Goal: Check status: Check status

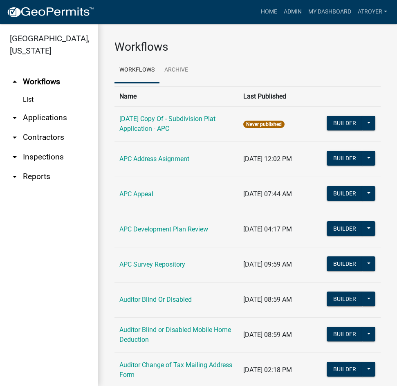
click at [53, 117] on link "arrow_drop_down Applications" at bounding box center [49, 118] width 98 height 20
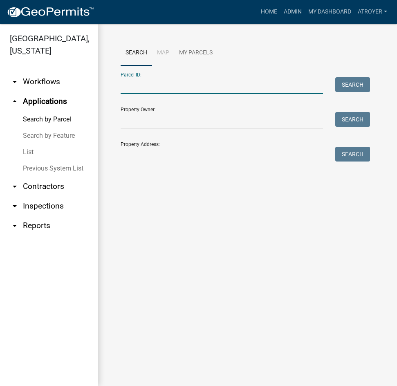
click at [187, 88] on input "Parcel ID:" at bounding box center [222, 85] width 202 height 17
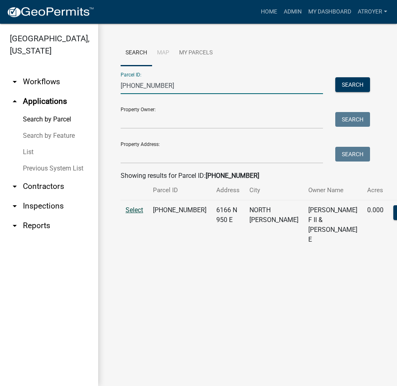
type input "005-048-012"
click at [138, 214] on span "Select" at bounding box center [134, 210] width 18 height 8
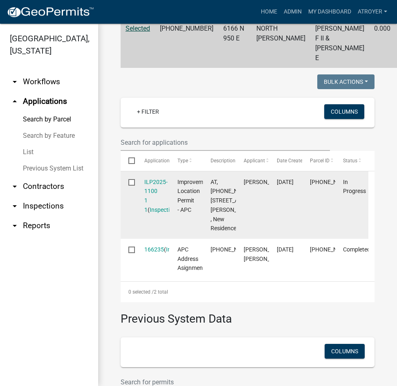
scroll to position [204, 0]
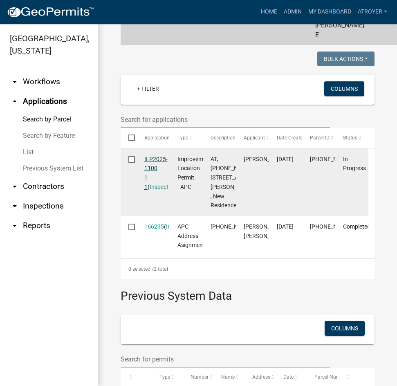
click at [155, 177] on link "ILP2025-1100 1 1" at bounding box center [155, 173] width 23 height 34
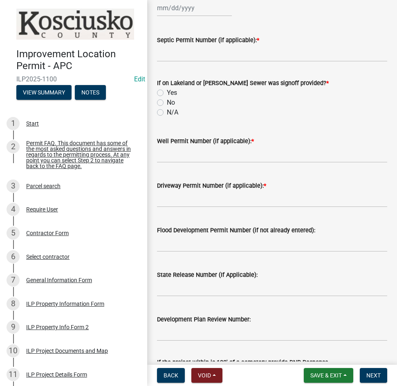
scroll to position [10, 0]
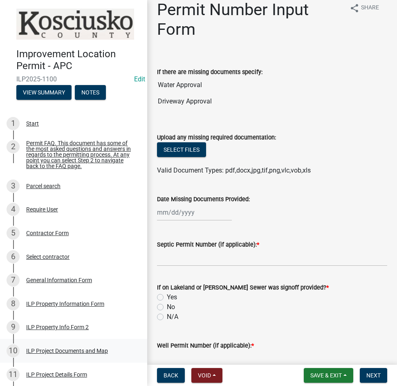
click at [84, 353] on div "ILP Project Documents and Map" at bounding box center [67, 351] width 82 height 6
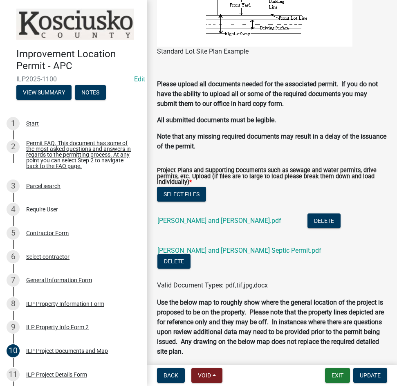
scroll to position [899, 0]
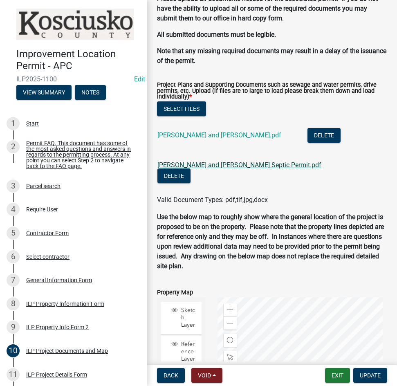
click at [209, 169] on link "Daniel and Jelaine Oaks Septic Permit.pdf" at bounding box center [239, 165] width 164 height 8
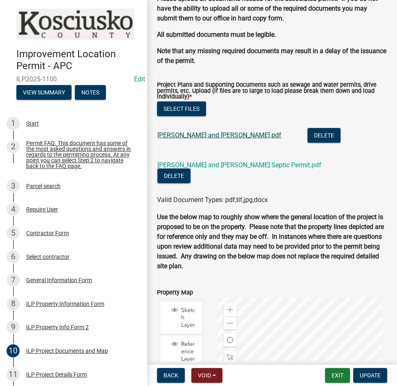
click at [201, 139] on link "Daniel and Jelaine Oaks.pdf" at bounding box center [219, 135] width 124 height 8
click at [64, 377] on div "ILP Project Details Form" at bounding box center [56, 374] width 61 height 6
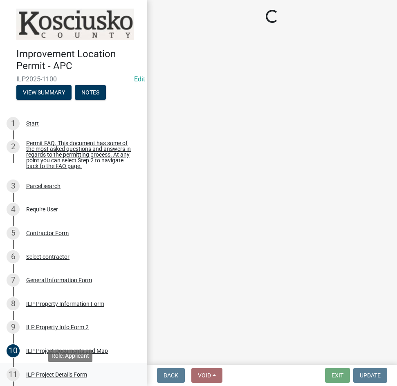
scroll to position [0, 0]
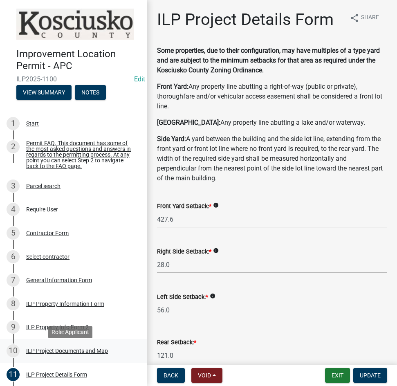
click at [49, 353] on div "ILP Project Documents and Map" at bounding box center [67, 351] width 82 height 6
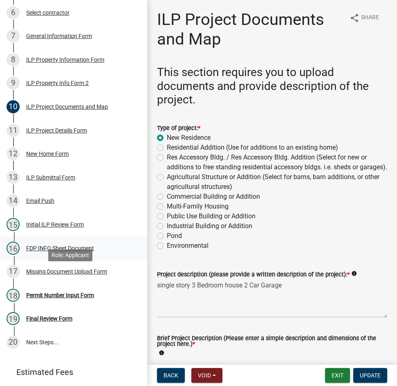
scroll to position [245, 0]
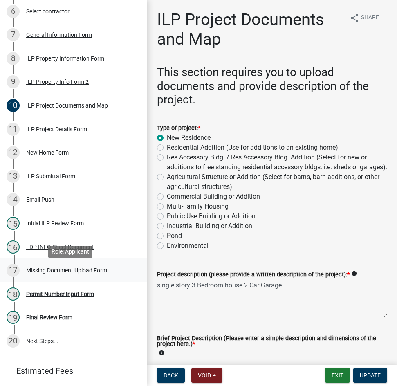
click at [57, 273] on div "Missing Document Upload Form" at bounding box center [66, 270] width 81 height 6
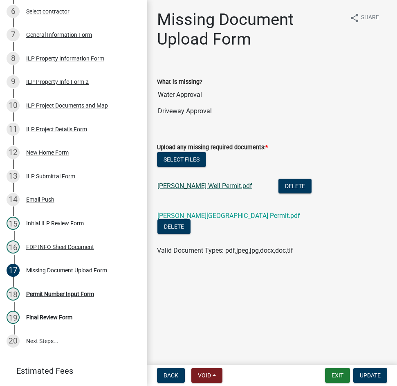
click at [205, 187] on link "Daniel Oaks Well Permit.pdf" at bounding box center [204, 186] width 95 height 8
click at [210, 215] on link "Daniel Oaks Driveway Permit.pdf" at bounding box center [228, 216] width 143 height 8
click at [198, 214] on link "Daniel Oaks Driveway Permit.pdf" at bounding box center [228, 216] width 143 height 8
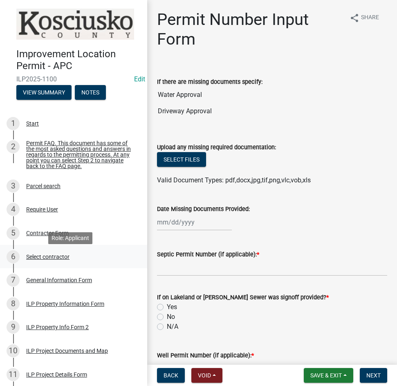
click at [52, 259] on div "Select contractor" at bounding box center [47, 257] width 43 height 6
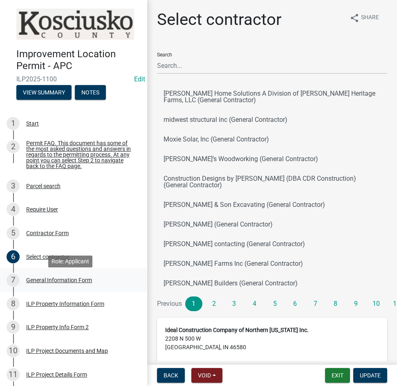
click at [61, 283] on div "General Information Form" at bounding box center [59, 280] width 66 height 6
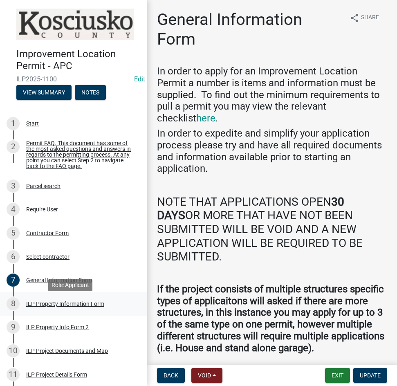
click at [76, 306] on div "ILP Property Information Form" at bounding box center [65, 304] width 78 height 6
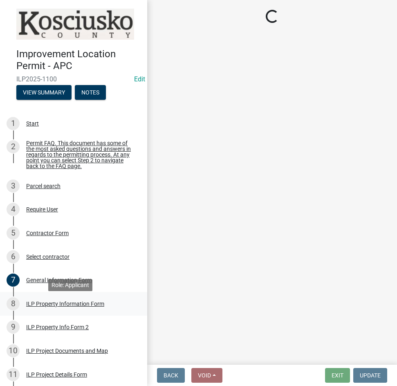
select select "8aeb2c27-db4f-4f65-83dd-c512a3678cb2"
